Goal: Check status: Check status

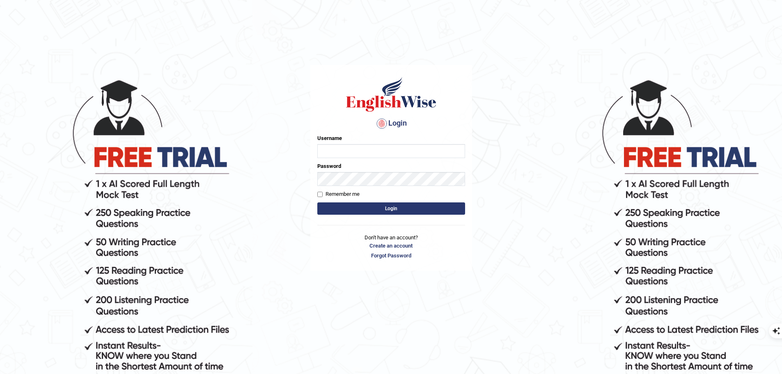
type input "radhika_"
click at [373, 209] on button "Login" at bounding box center [391, 208] width 148 height 12
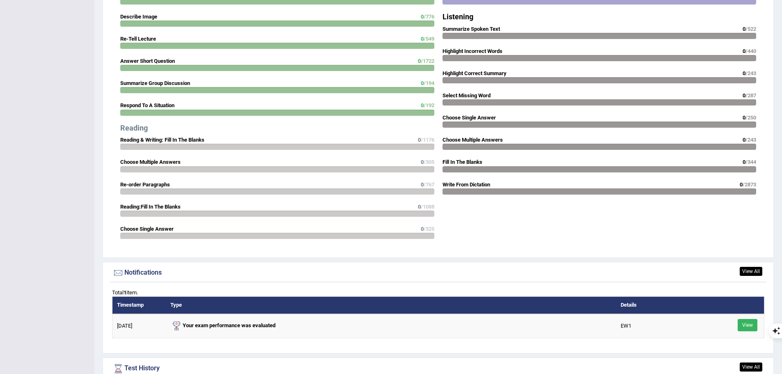
scroll to position [821, 0]
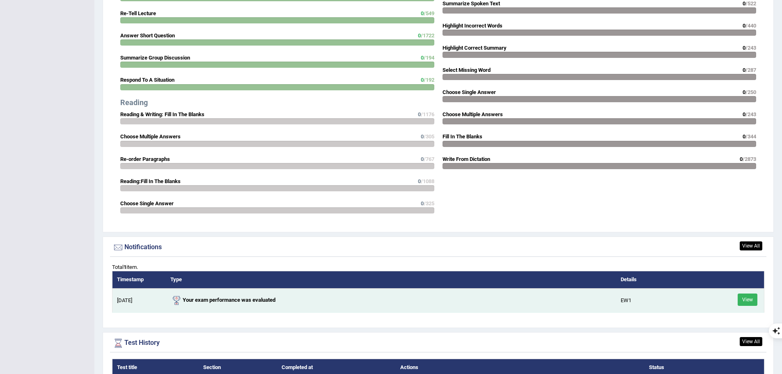
click at [745, 302] on link "View" at bounding box center [747, 299] width 20 height 12
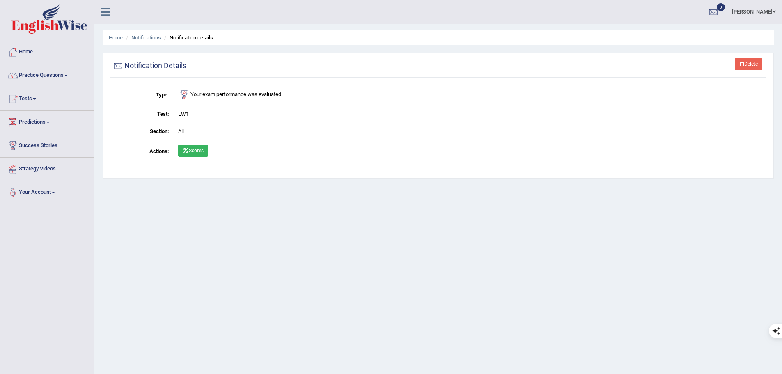
click at [201, 149] on link "Scores" at bounding box center [193, 150] width 30 height 12
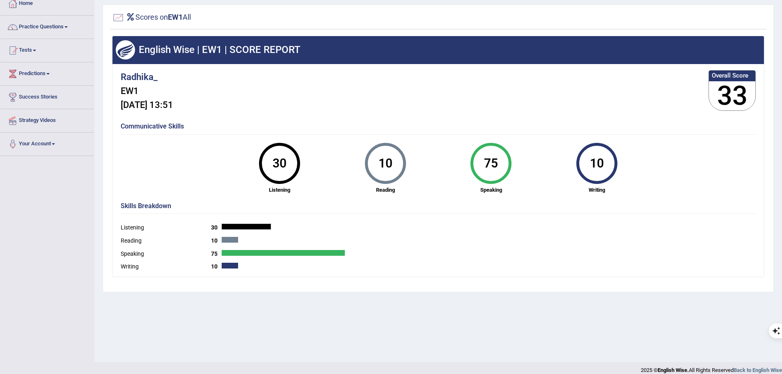
scroll to position [57, 0]
